Goal: Check status

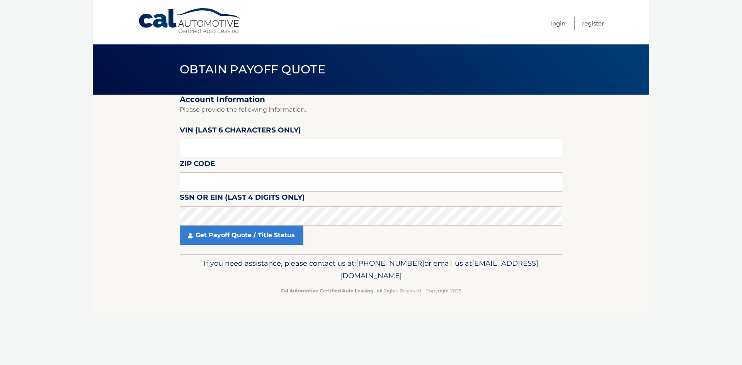
click at [192, 172] on label "Zip Code" at bounding box center [197, 165] width 35 height 14
click at [191, 181] on input "text" at bounding box center [371, 181] width 383 height 19
type input "10306"
click at [201, 148] on input "text" at bounding box center [371, 148] width 383 height 19
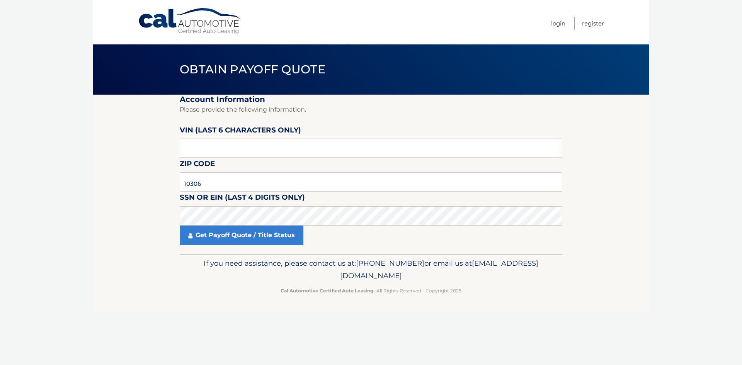
paste input "659448"
type input "659448"
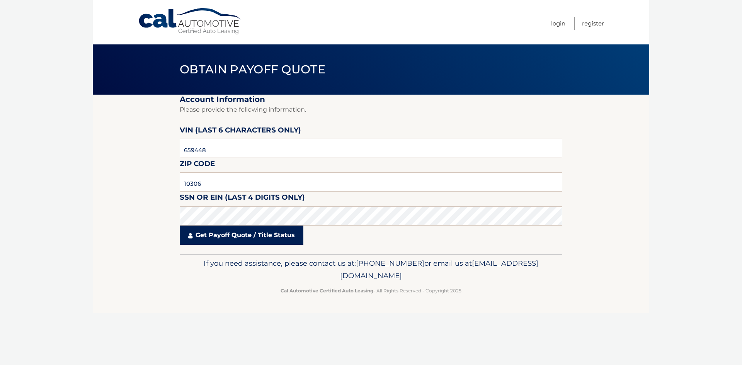
click at [230, 239] on link "Get Payoff Quote / Title Status" at bounding box center [242, 235] width 124 height 19
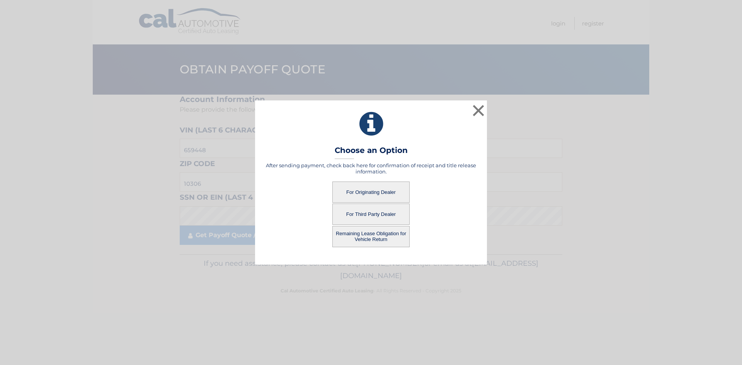
click at [385, 189] on button "For Originating Dealer" at bounding box center [370, 192] width 77 height 21
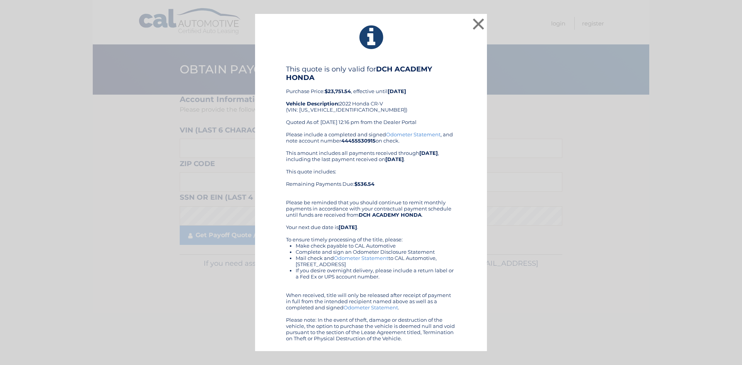
drag, startPoint x: 284, startPoint y: 67, endPoint x: 434, endPoint y: 347, distance: 317.3
click at [434, 347] on div "× This quote is only valid for DCH ACADEMY HONDA Purchase Price: $23,751.54 , e…" at bounding box center [371, 183] width 232 height 338
click at [342, 123] on div "This quote is only valid for DCH ACADEMY HONDA Purchase Price: $23,751.54 , eff…" at bounding box center [371, 98] width 170 height 66
click at [339, 91] on b "$23,751.54" at bounding box center [338, 91] width 26 height 6
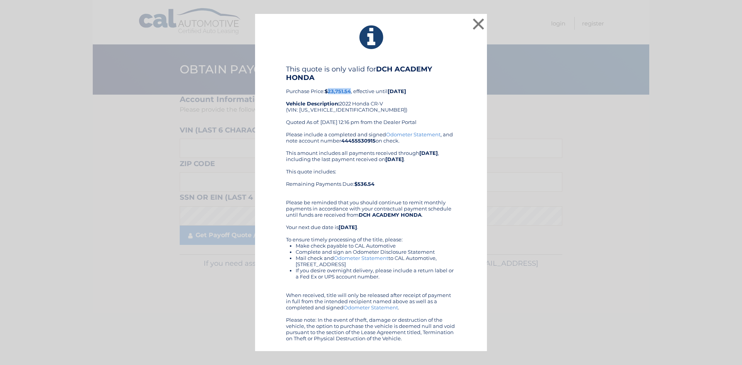
copy b "23,751.54"
click at [382, 129] on div "This quote is only valid for DCH ACADEMY HONDA Purchase Price: $23,751.54 , eff…" at bounding box center [371, 98] width 170 height 66
